Goal: Task Accomplishment & Management: Use online tool/utility

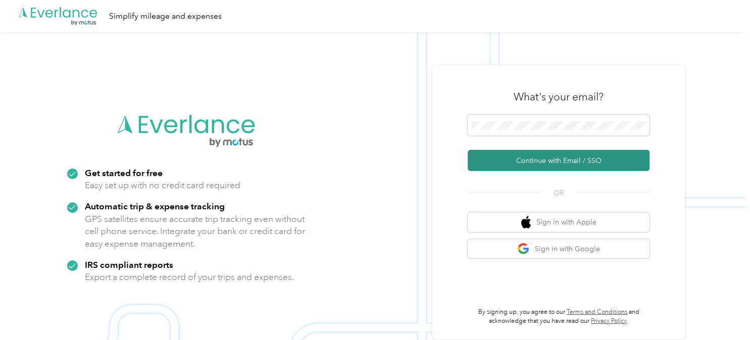
click at [542, 163] on button "Continue with Email / SSO" at bounding box center [558, 160] width 182 height 21
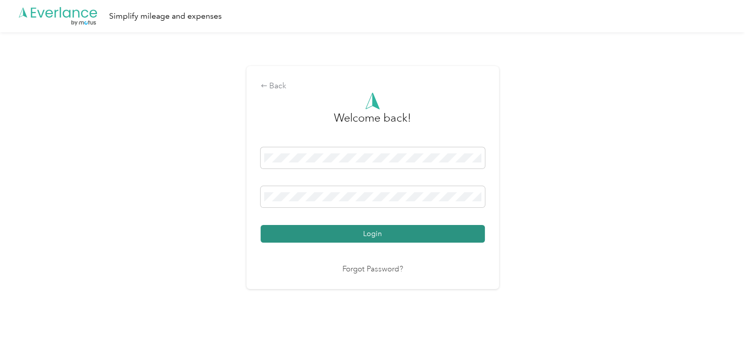
click at [396, 230] on button "Login" at bounding box center [372, 234] width 224 height 18
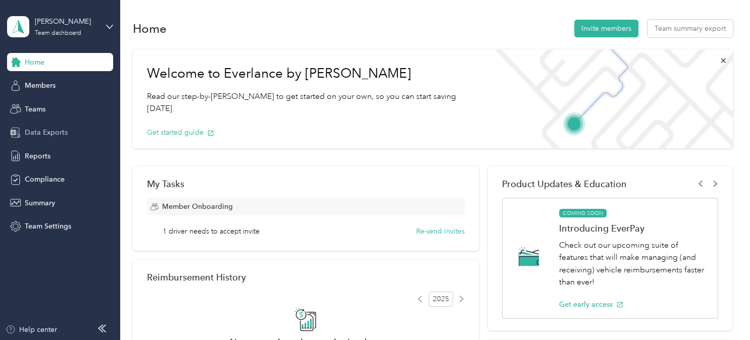
click at [49, 131] on span "Data Exports" at bounding box center [46, 132] width 43 height 11
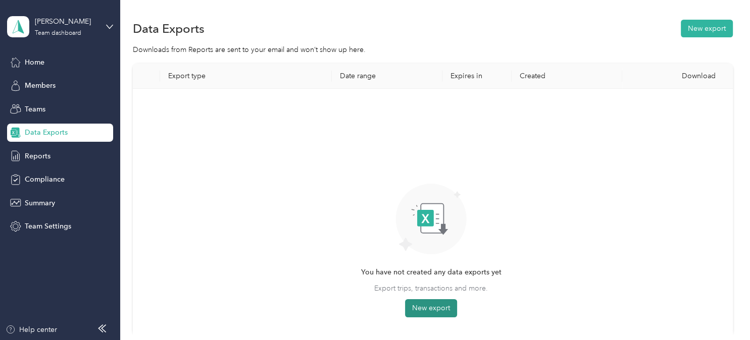
click at [441, 306] on button "New export" at bounding box center [431, 308] width 52 height 18
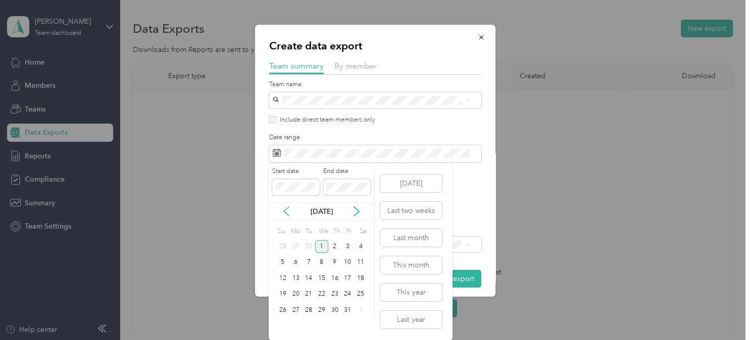
click at [287, 210] on icon at bounding box center [286, 211] width 10 height 10
click at [281, 296] on div "21" at bounding box center [282, 294] width 13 height 13
click at [310, 308] on div "30" at bounding box center [308, 310] width 13 height 13
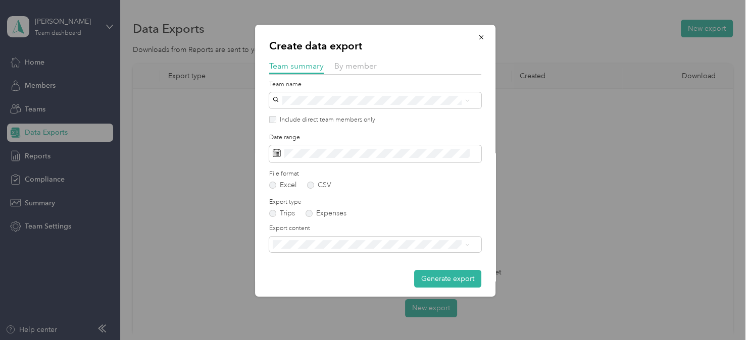
click at [319, 282] on div "Summary and full trips list" at bounding box center [371, 280] width 190 height 11
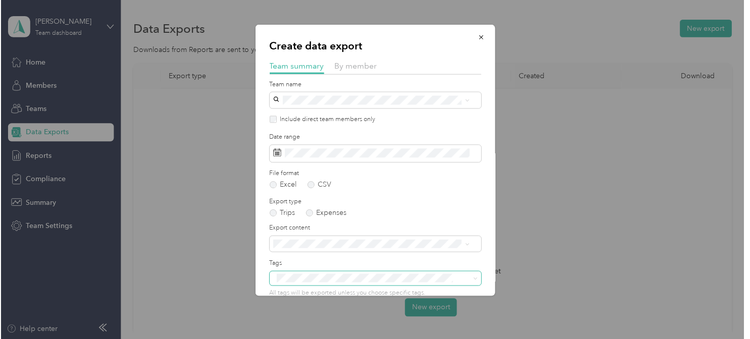
scroll to position [50, 0]
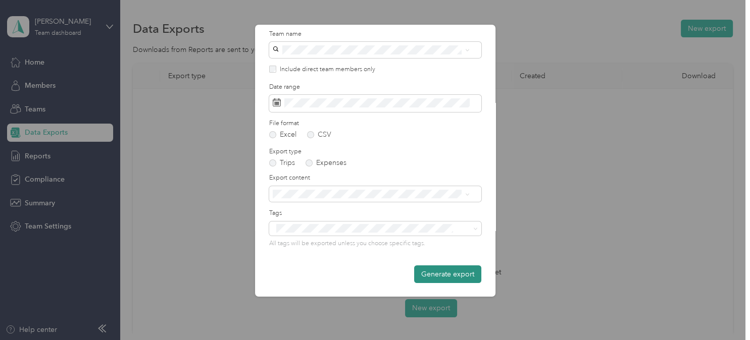
click at [441, 278] on button "Generate export" at bounding box center [447, 274] width 67 height 18
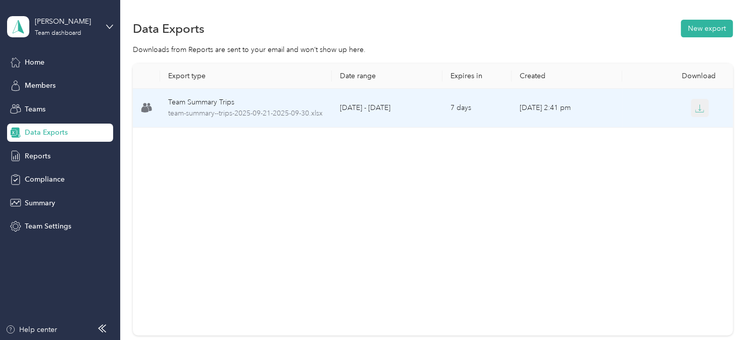
click at [700, 104] on icon "button" at bounding box center [698, 108] width 9 height 9
click at [697, 106] on icon "button" at bounding box center [698, 108] width 9 height 9
click at [211, 106] on div "Team Summary Trips" at bounding box center [245, 102] width 155 height 11
